Goal: Navigation & Orientation: Find specific page/section

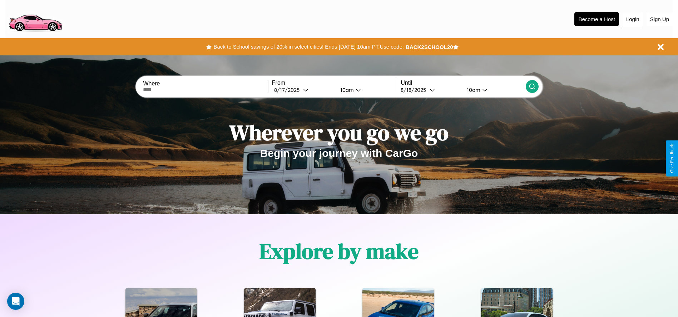
click at [633, 19] on button "Login" at bounding box center [633, 20] width 20 height 14
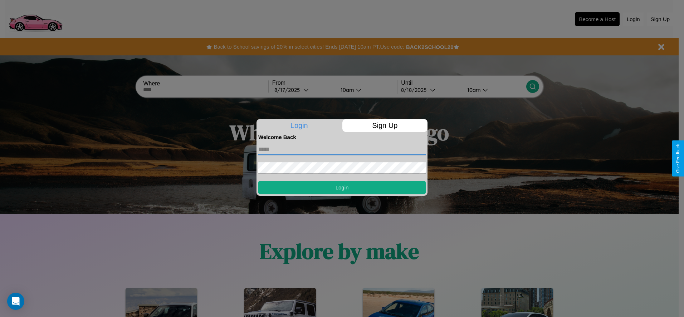
click at [342, 149] on input "text" at bounding box center [341, 149] width 167 height 11
type input "**********"
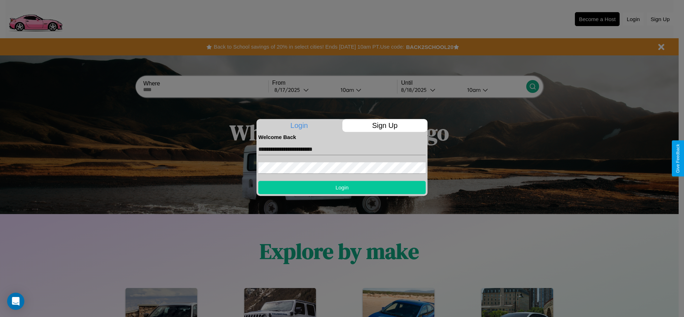
click at [342, 187] on button "Login" at bounding box center [341, 187] width 167 height 13
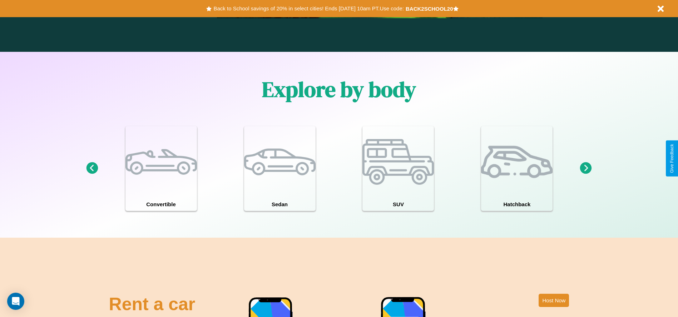
scroll to position [1026, 0]
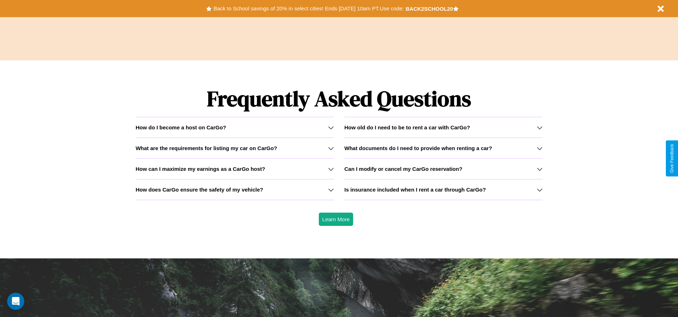
click at [235, 190] on h3 "How does CarGo ensure the safety of my vehicle?" at bounding box center [200, 190] width 128 height 6
click at [235, 148] on h3 "What are the requirements for listing my car on CarGo?" at bounding box center [207, 148] width 142 height 6
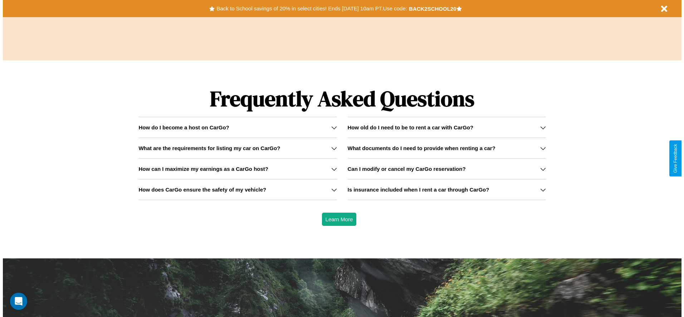
scroll to position [0, 0]
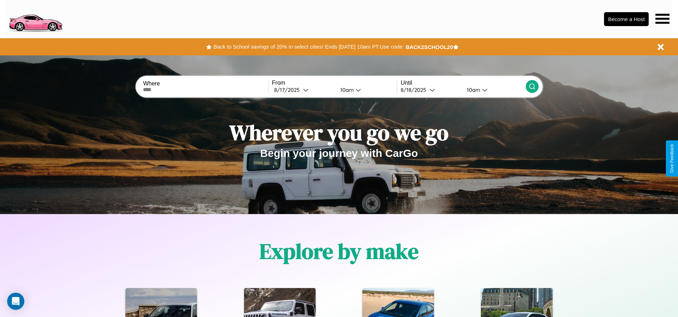
click at [663, 19] on icon at bounding box center [663, 19] width 14 height 10
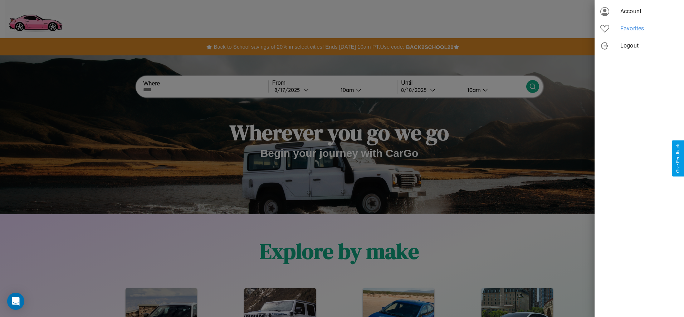
click at [639, 29] on span "Favorites" at bounding box center [649, 28] width 58 height 9
